Goal: Task Accomplishment & Management: Manage account settings

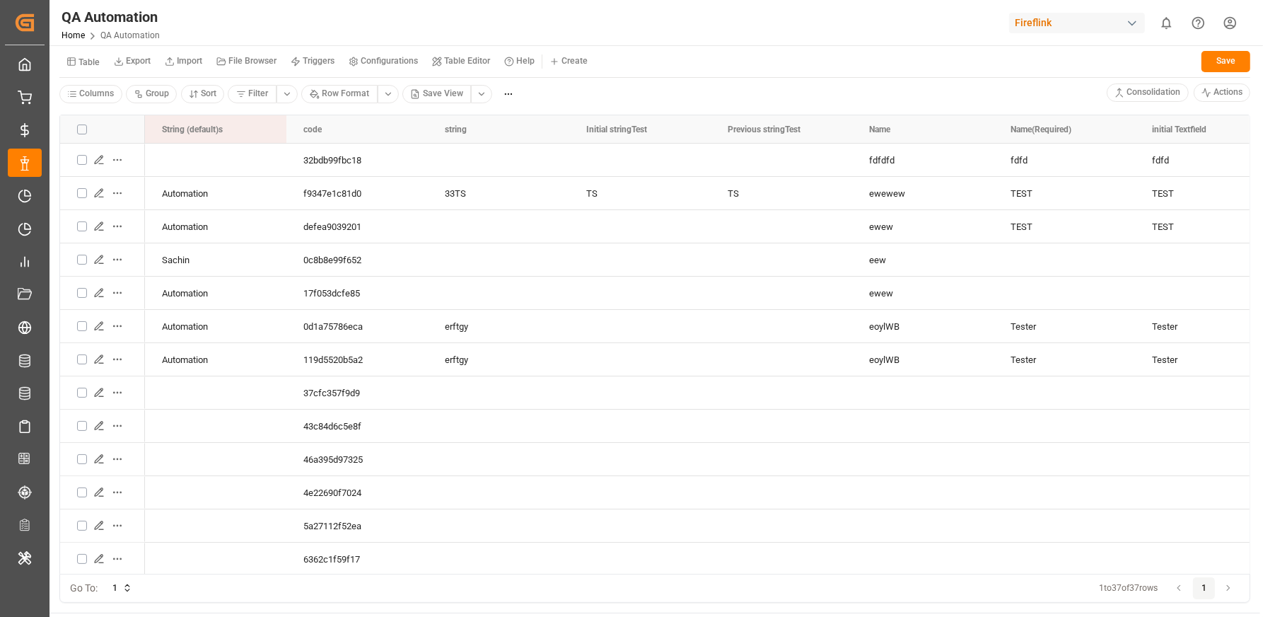
click at [91, 60] on small "Table" at bounding box center [89, 62] width 21 height 8
type input "trac"
click at [138, 156] on div "Auto Tracking Carrier" at bounding box center [149, 159] width 172 height 20
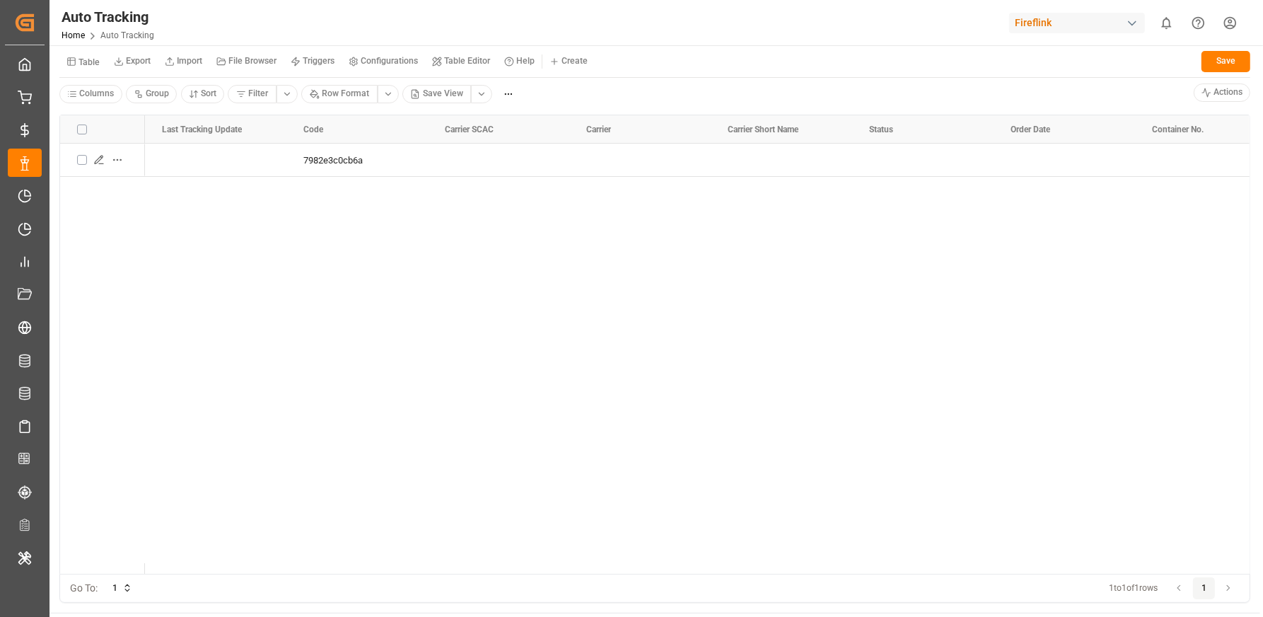
click at [93, 58] on small "Table" at bounding box center [89, 62] width 21 height 8
type input "trac"
click at [110, 142] on div "Tracking Standard Schema" at bounding box center [149, 139] width 172 height 20
click at [76, 69] on button "Table" at bounding box center [82, 61] width 47 height 25
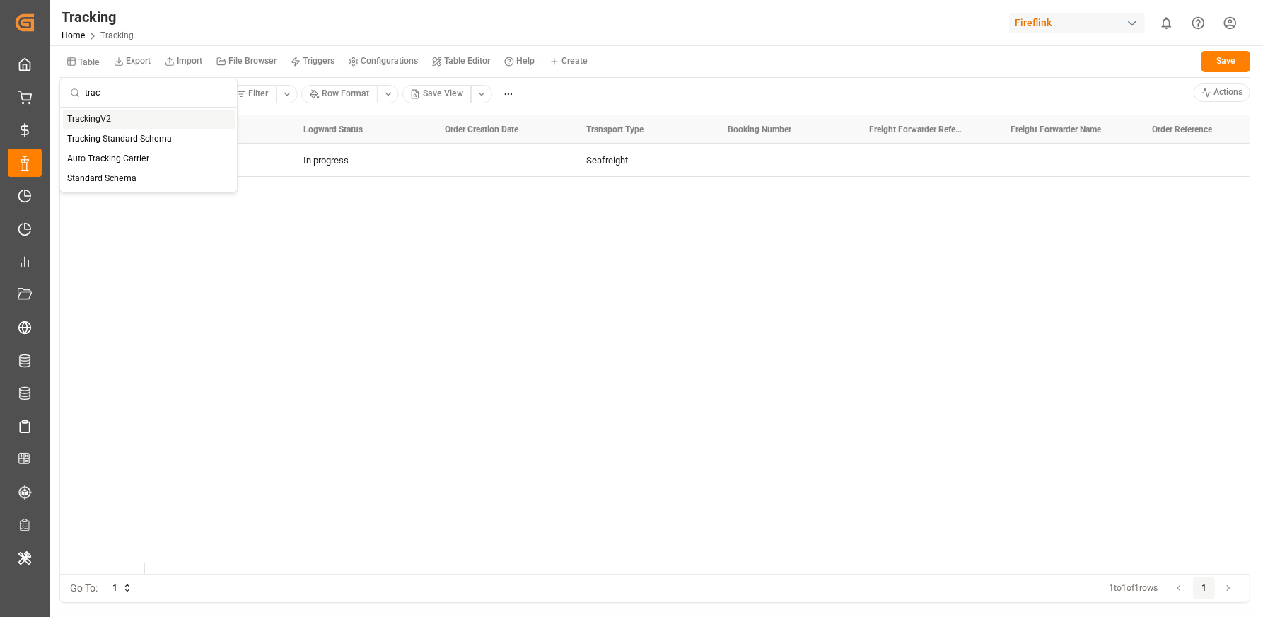
type input "trac"
click at [117, 122] on div "TrackingV2" at bounding box center [149, 120] width 172 height 20
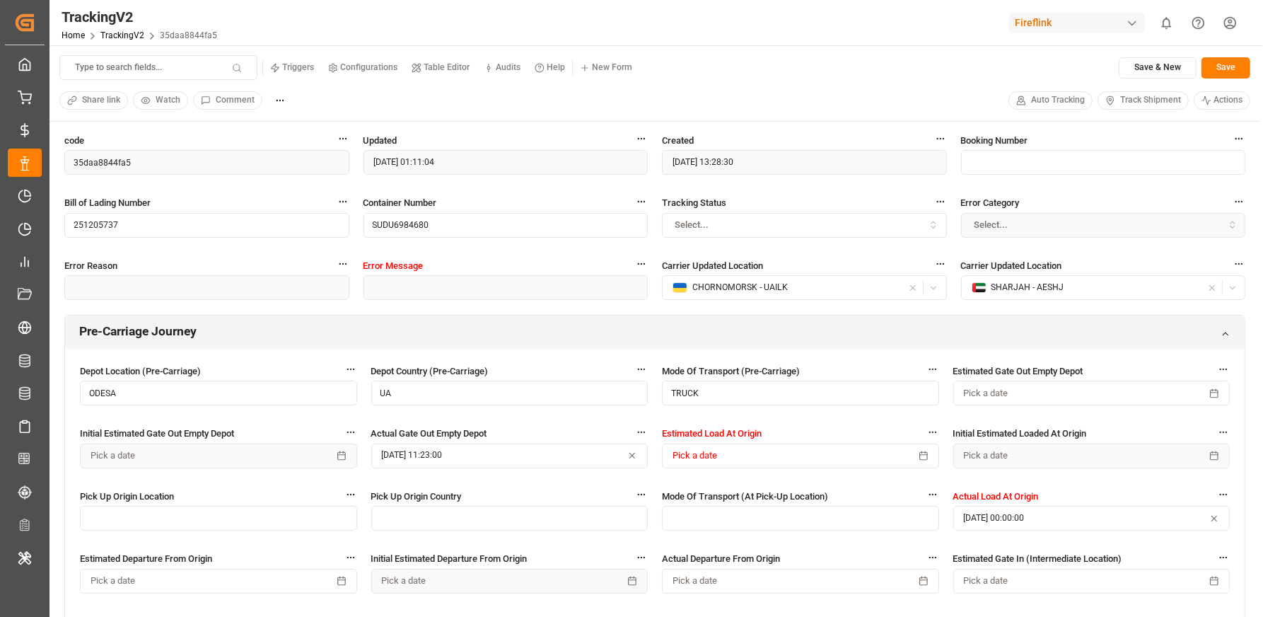
click at [1236, 22] on html "Created by potrace 1.15, written by Peter Selinger 2001-2017 Created by potrace…" at bounding box center [631, 361] width 1263 height 723
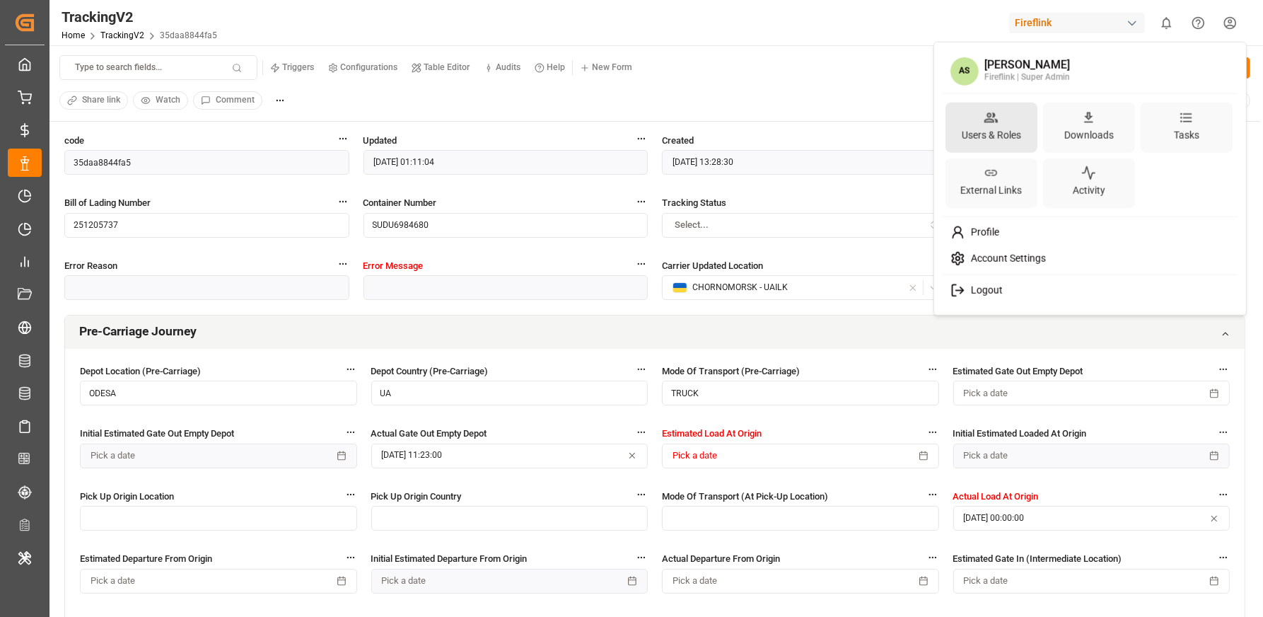
click at [1002, 122] on div "Users & Roles" at bounding box center [992, 128] width 92 height 50
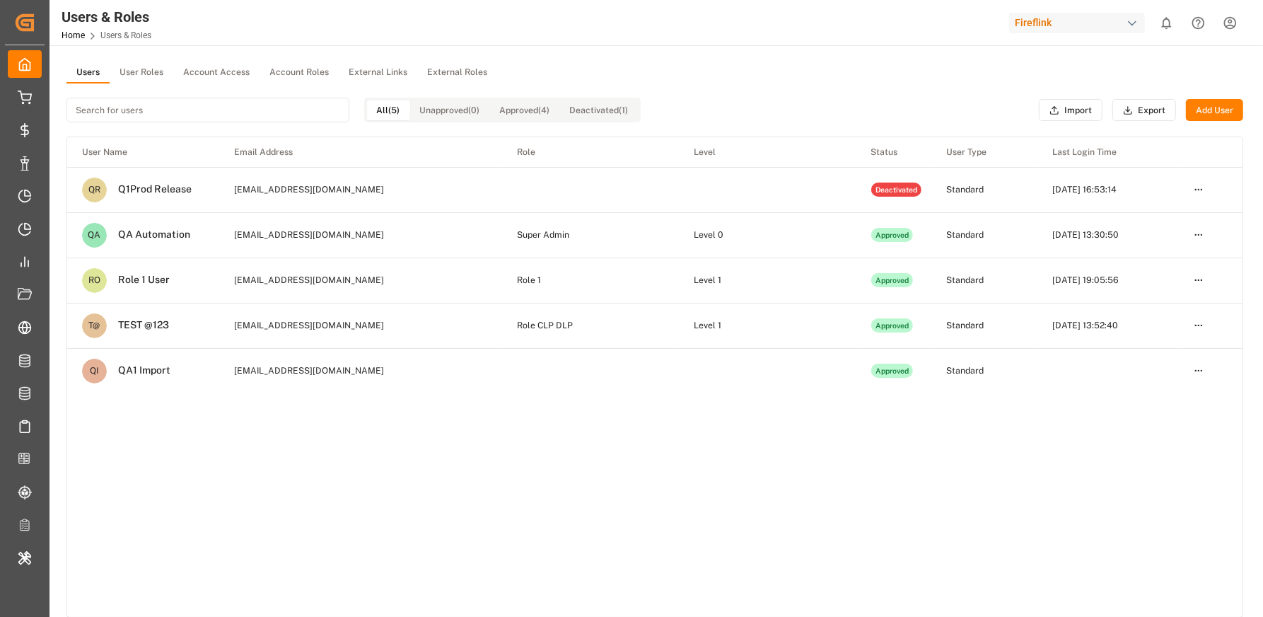
click at [446, 74] on button "External Roles" at bounding box center [457, 72] width 80 height 21
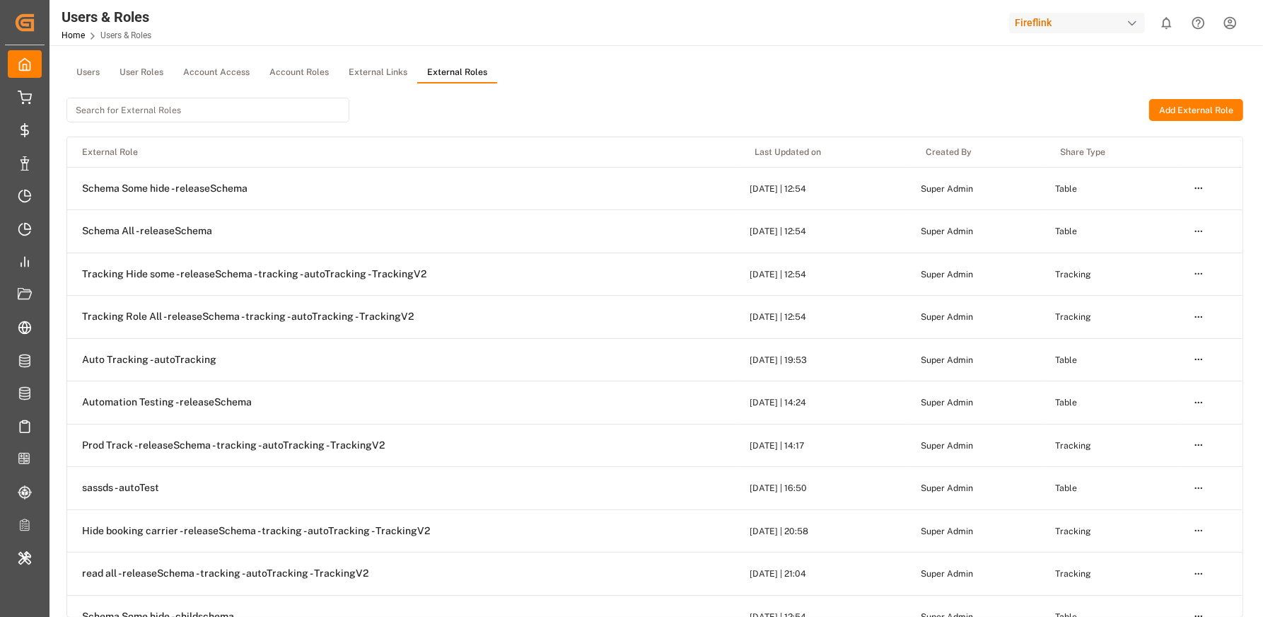
click at [1163, 120] on button "Add External Role" at bounding box center [1196, 110] width 94 height 23
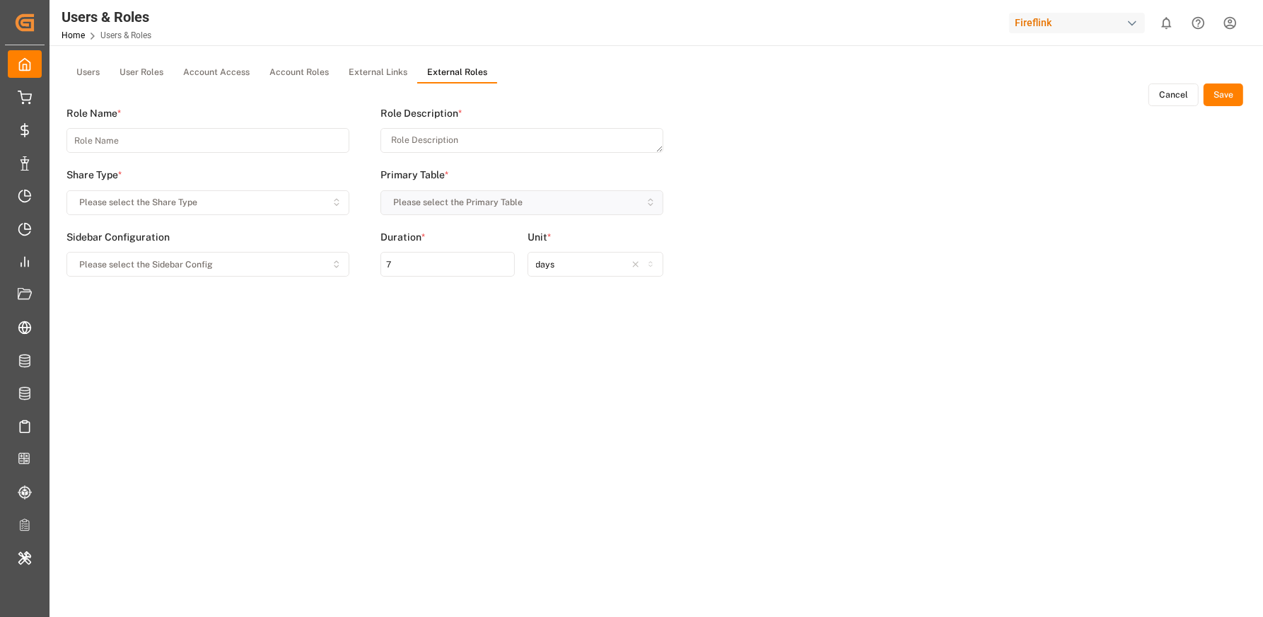
click at [186, 144] on input at bounding box center [207, 140] width 283 height 25
type input "Trcaking prod test"
click at [406, 139] on textarea at bounding box center [522, 140] width 283 height 25
type textarea "asxd"
click at [222, 213] on button "Please select the Share Type" at bounding box center [207, 202] width 283 height 25
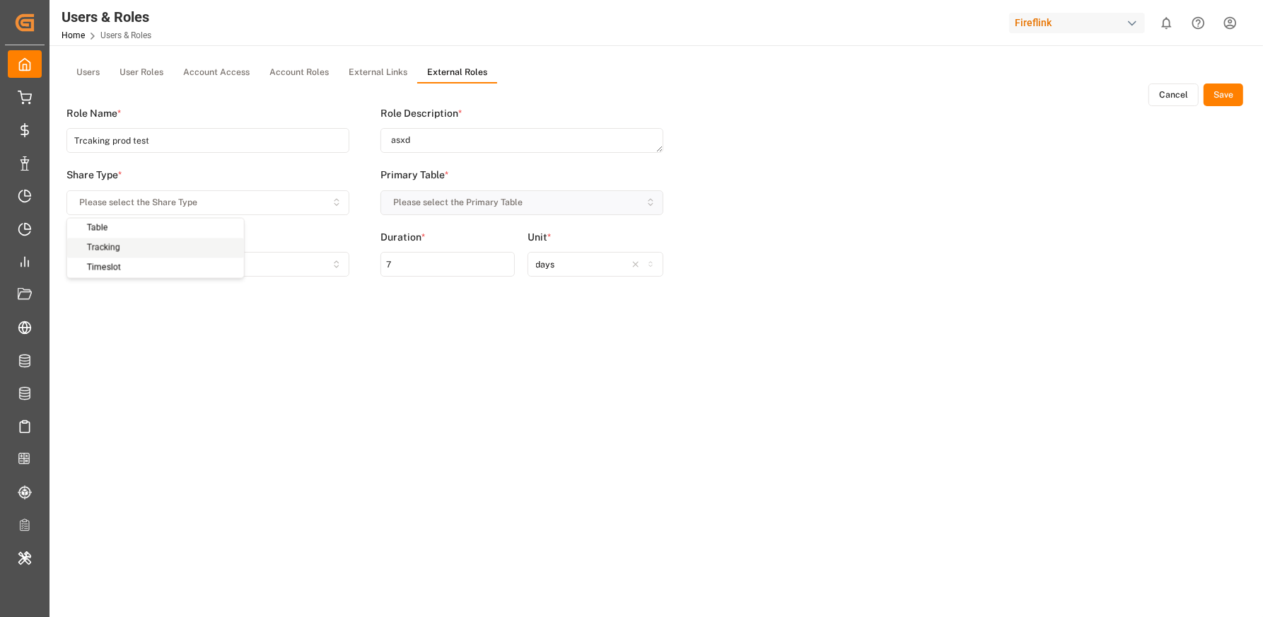
click at [151, 251] on div "Table Tracking Timeslot" at bounding box center [155, 248] width 177 height 59
click at [151, 252] on div "Tracking" at bounding box center [155, 248] width 177 height 20
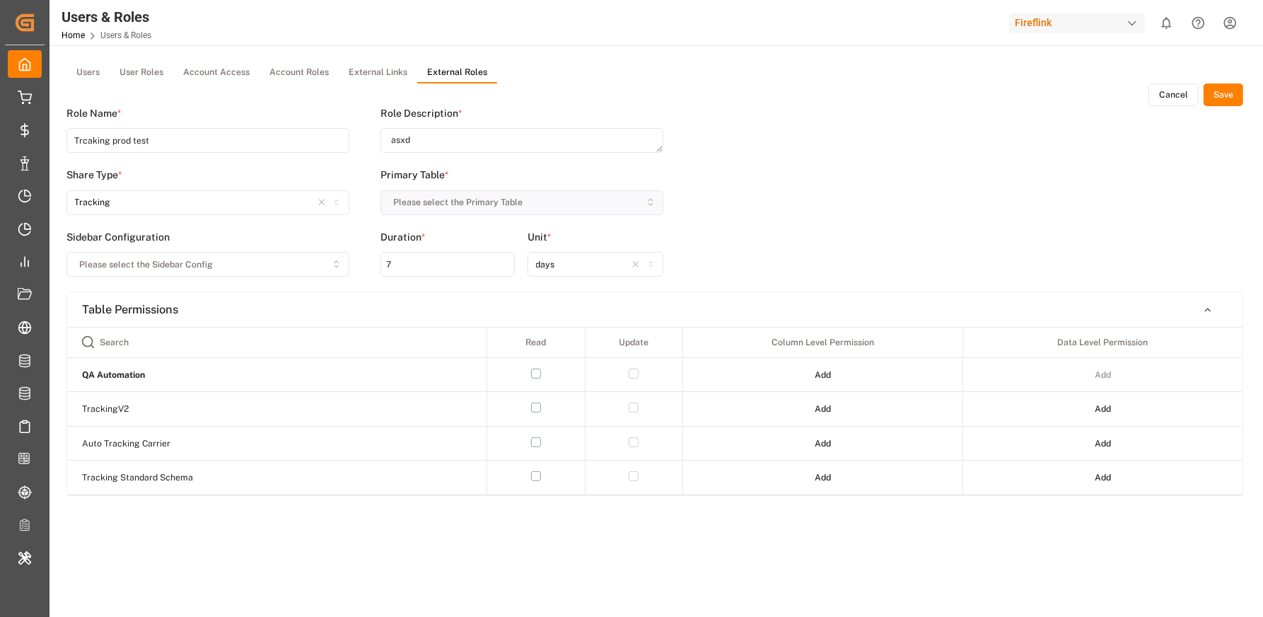
click at [536, 410] on button "button" at bounding box center [536, 407] width 10 height 10
click at [814, 415] on button "Add" at bounding box center [823, 409] width 36 height 23
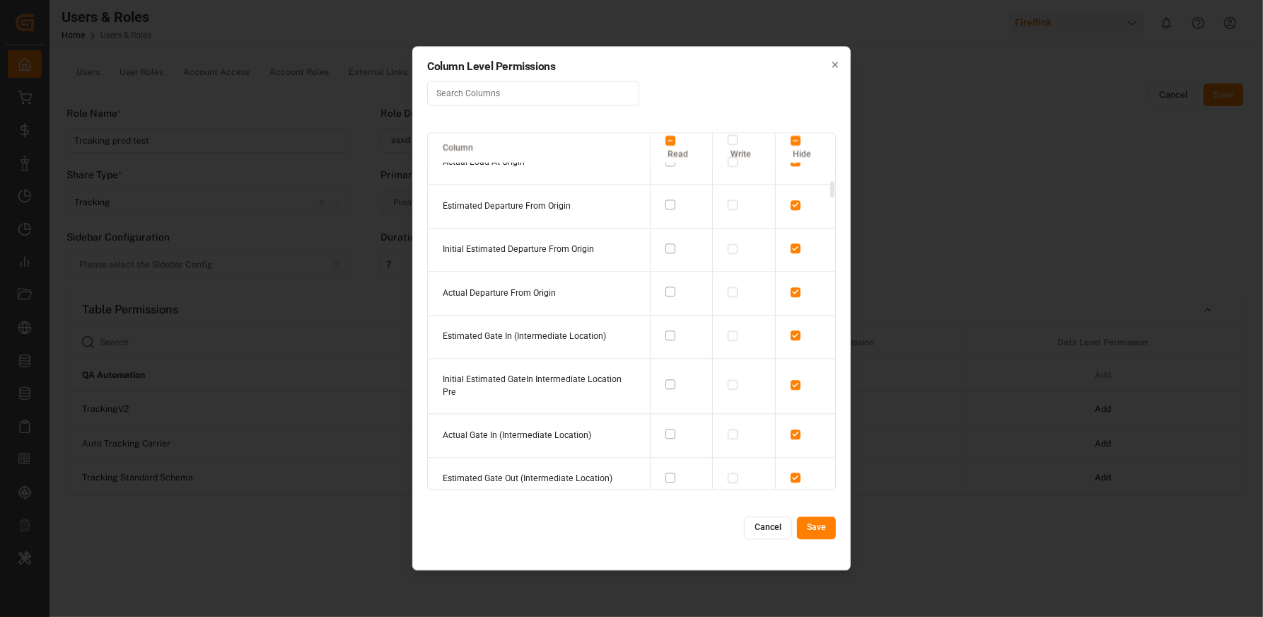
scroll to position [1126, 0]
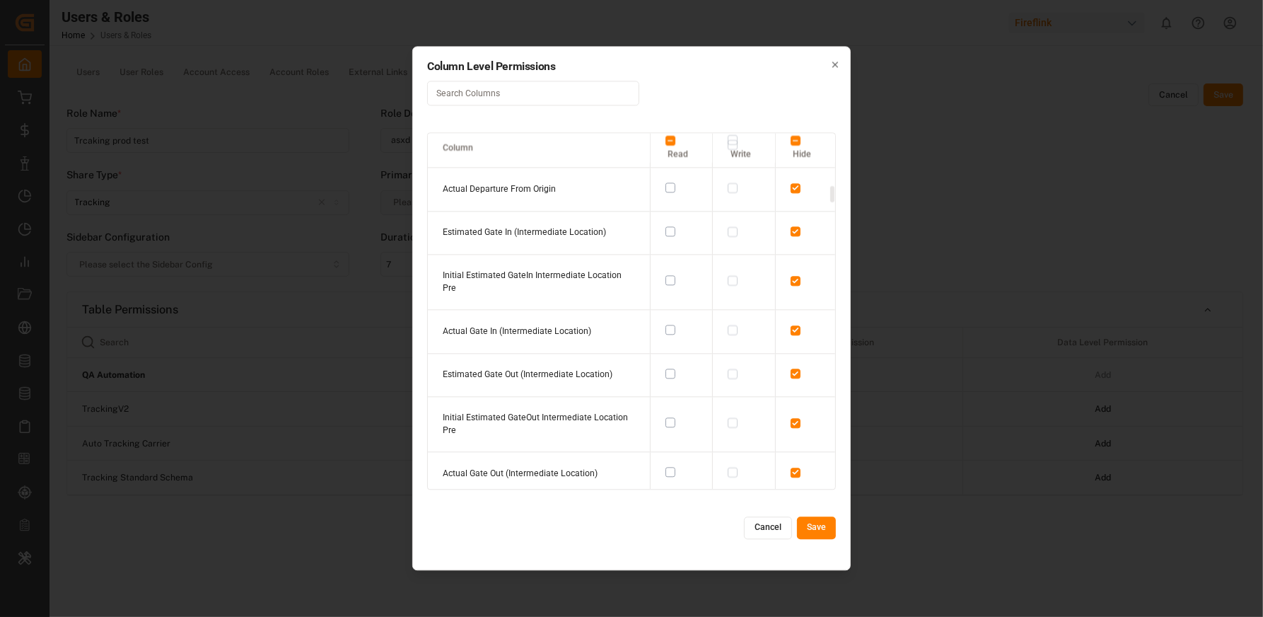
click at [669, 142] on button "button" at bounding box center [671, 140] width 10 height 10
click at [811, 525] on button "Save" at bounding box center [816, 527] width 39 height 23
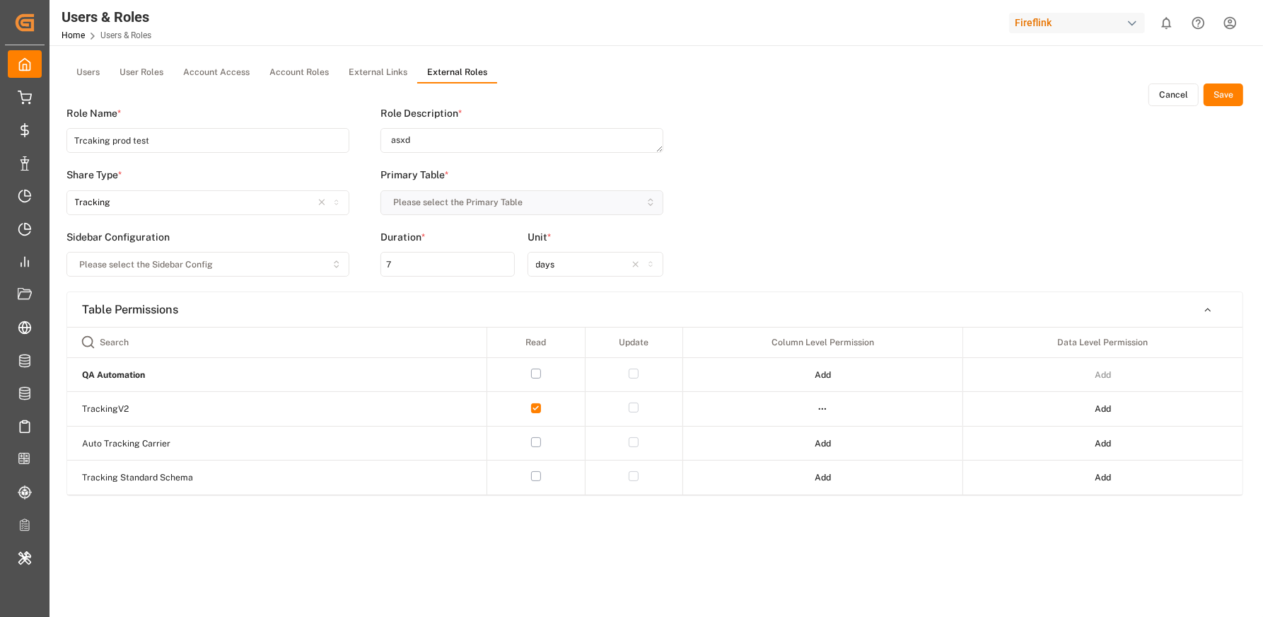
click at [1230, 105] on button "Save" at bounding box center [1224, 94] width 40 height 23
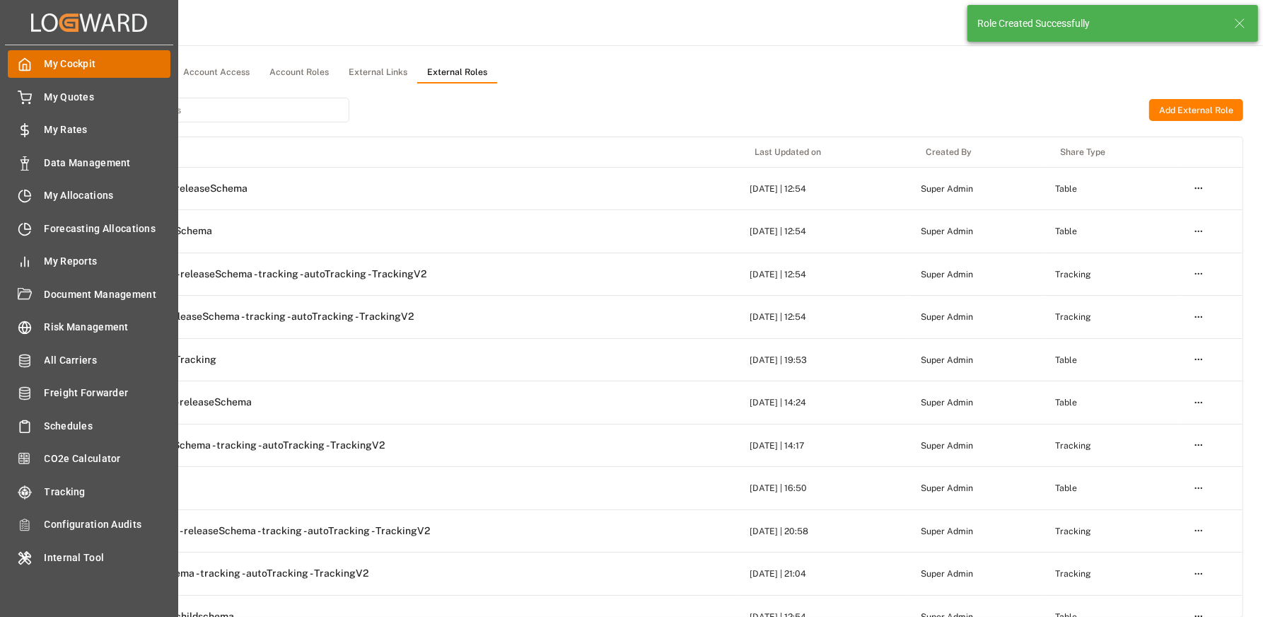
click at [30, 61] on icon at bounding box center [25, 64] width 14 height 14
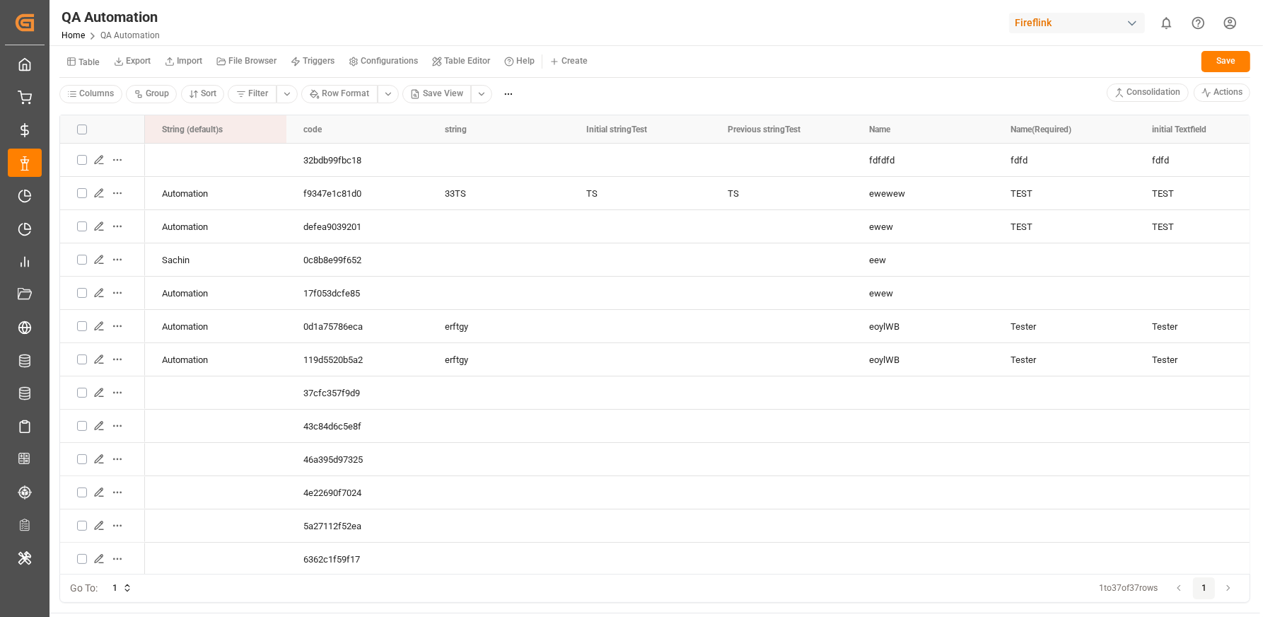
click at [91, 71] on button "Table" at bounding box center [82, 61] width 47 height 25
type input "trac"
click at [126, 114] on div "TrackingV2" at bounding box center [149, 120] width 172 height 20
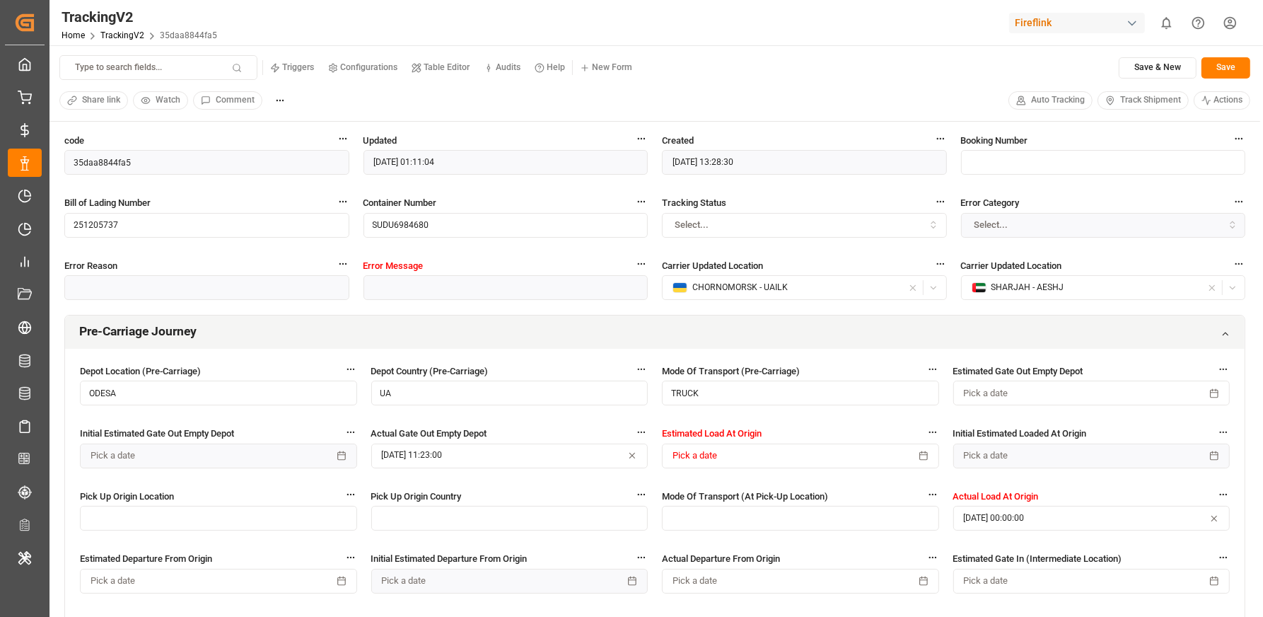
click at [1157, 105] on span "Track Shipment" at bounding box center [1150, 100] width 61 height 13
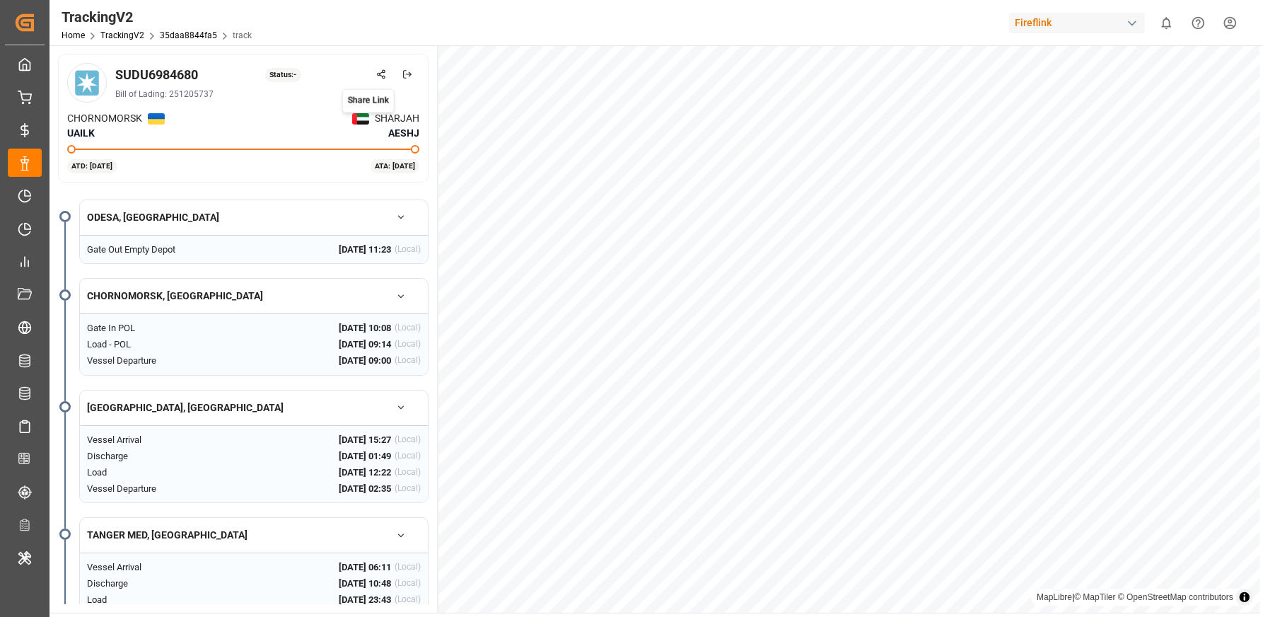
click at [384, 74] on icon at bounding box center [381, 74] width 10 height 10
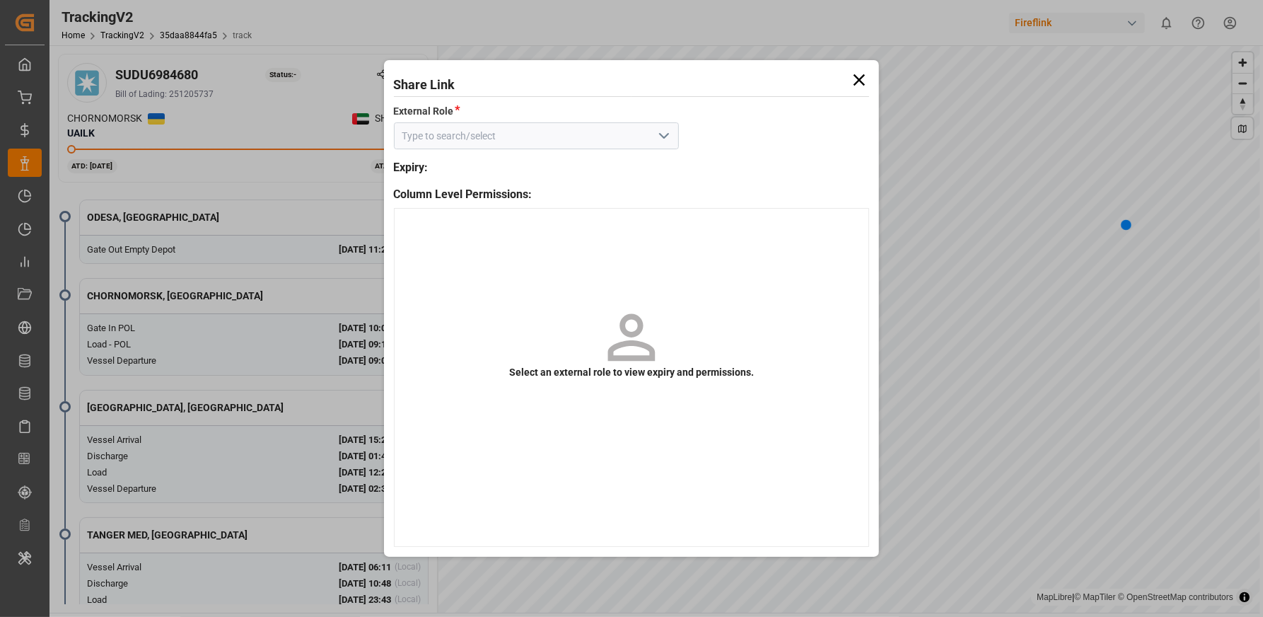
click at [661, 137] on icon "open menu" at bounding box center [664, 135] width 17 height 17
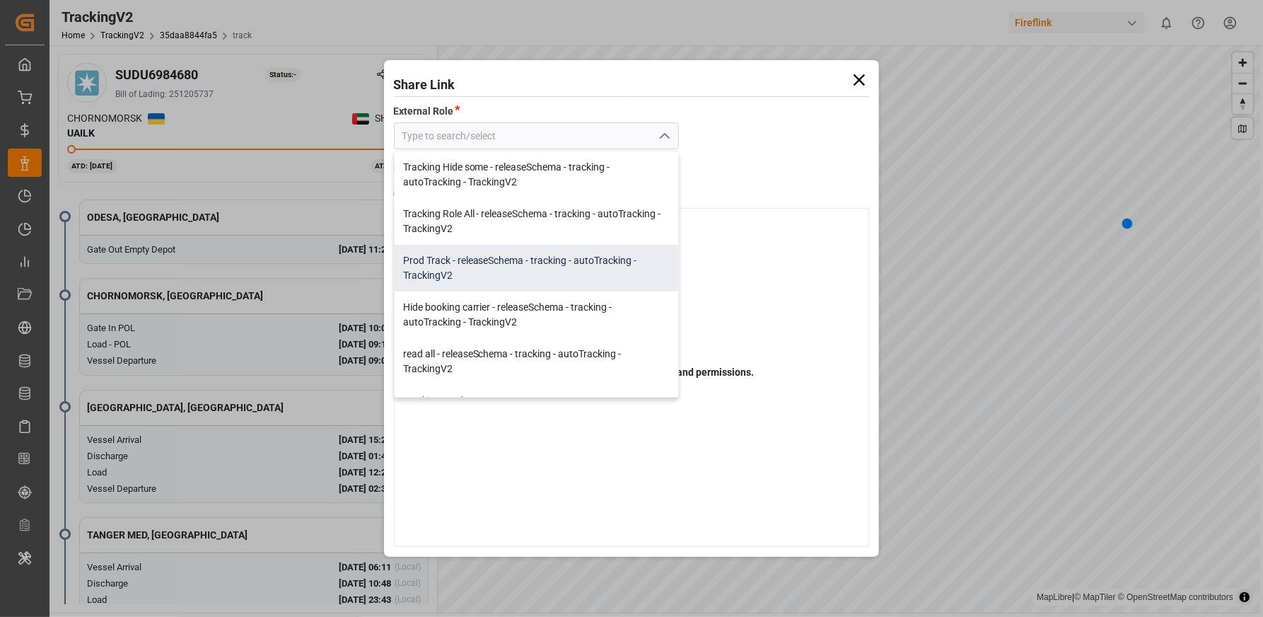
scroll to position [18, 0]
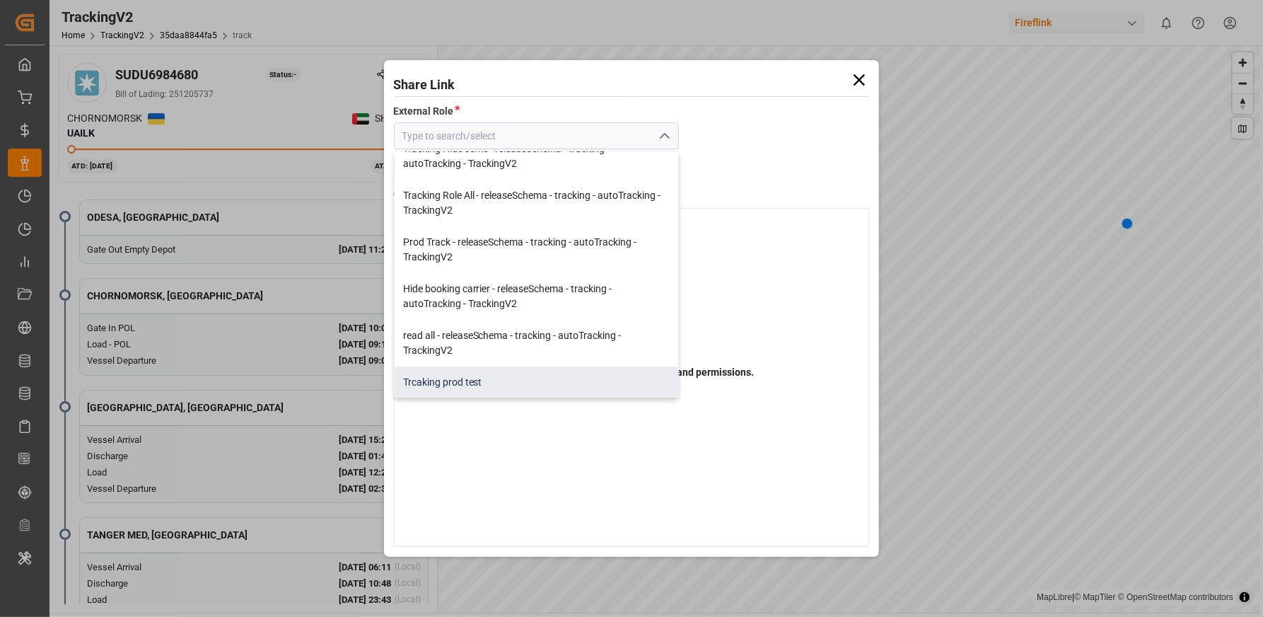
click at [535, 391] on div "Trcaking prod test" at bounding box center [537, 382] width 284 height 32
type input "Trcaking prod test"
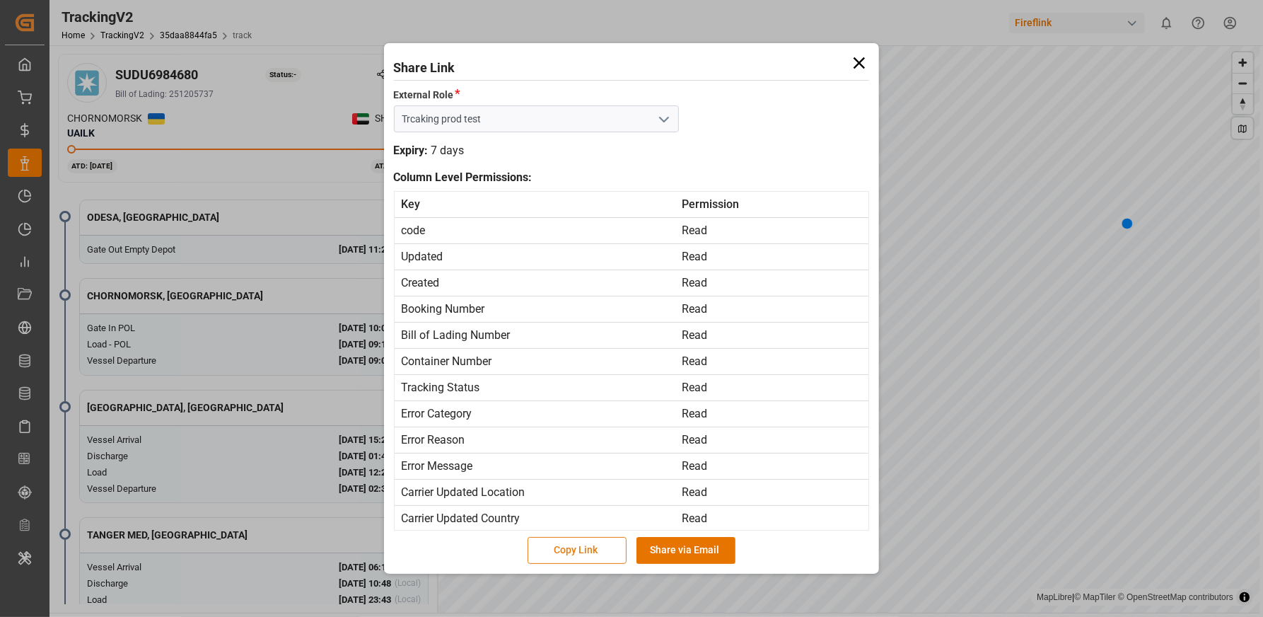
click at [579, 545] on button "Copy Link" at bounding box center [577, 550] width 99 height 27
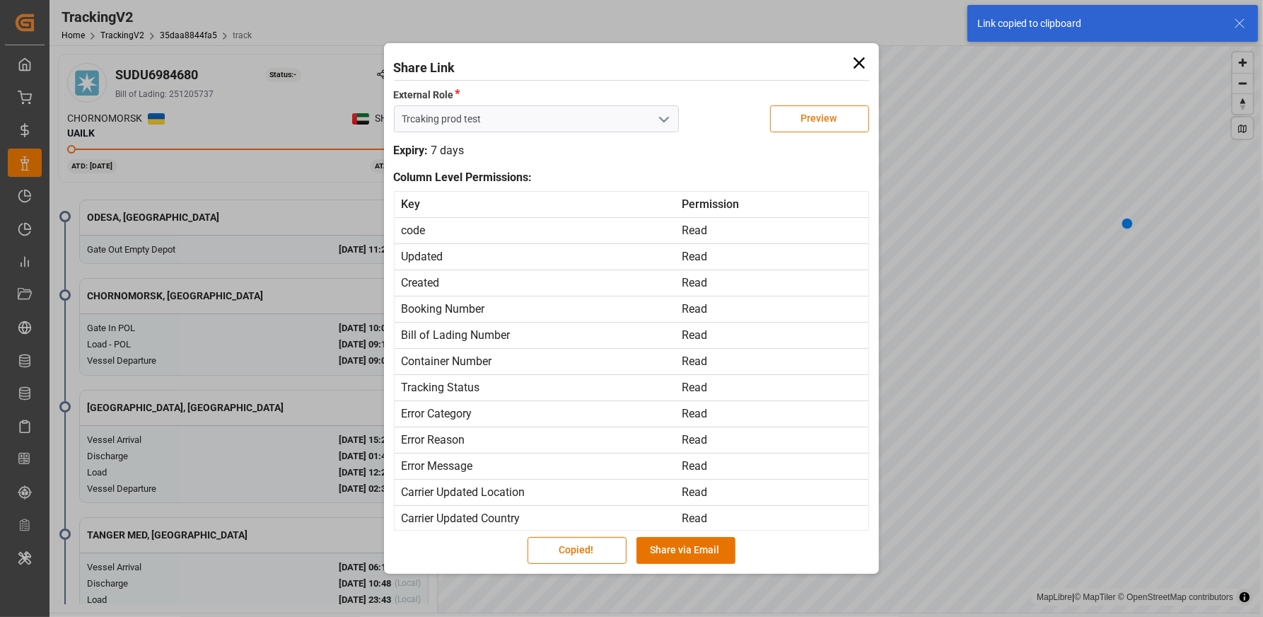
click at [827, 121] on button "Preview" at bounding box center [819, 118] width 99 height 27
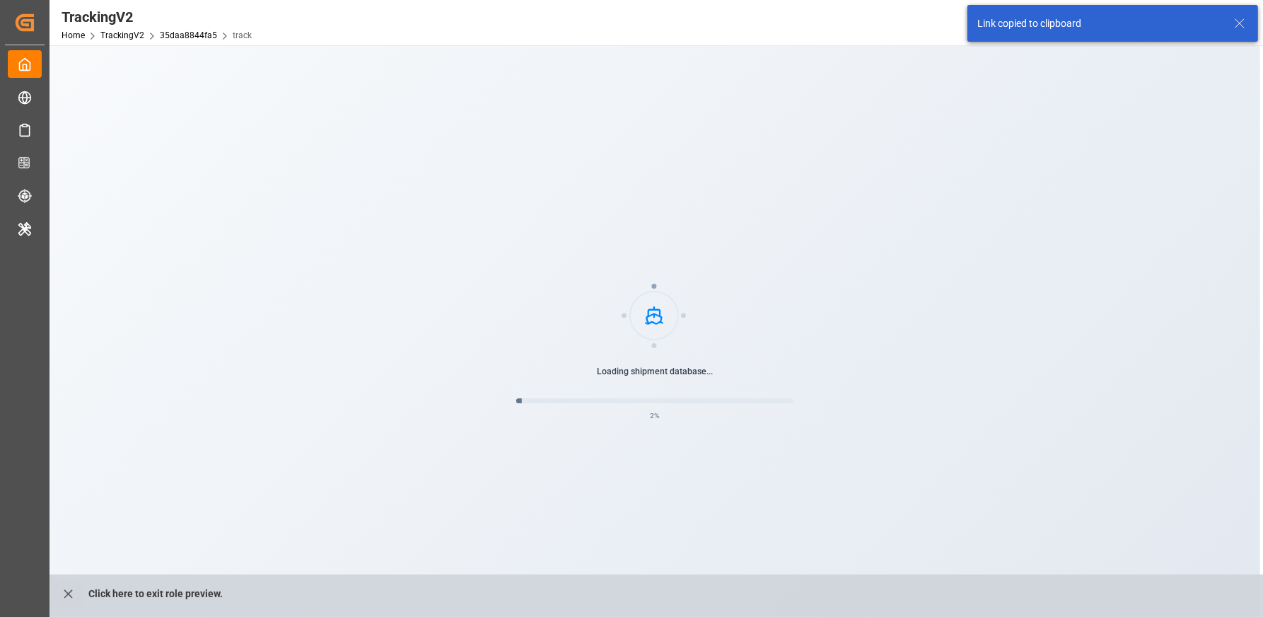
click at [1237, 23] on icon at bounding box center [1240, 23] width 17 height 17
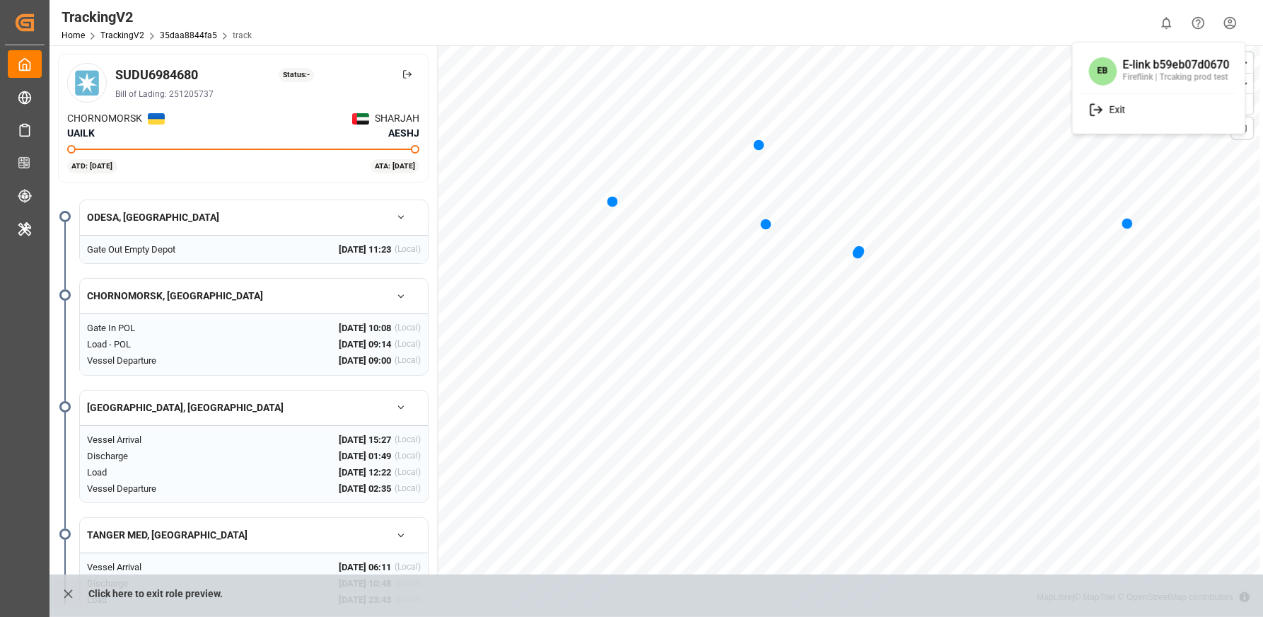
click at [1229, 26] on html "Created by potrace 1.15, written by [PERSON_NAME] [DATE]-[DATE] Created by potr…" at bounding box center [631, 361] width 1263 height 723
click at [1121, 106] on span "Exit" at bounding box center [1114, 109] width 22 height 13
